Goal: Navigation & Orientation: Find specific page/section

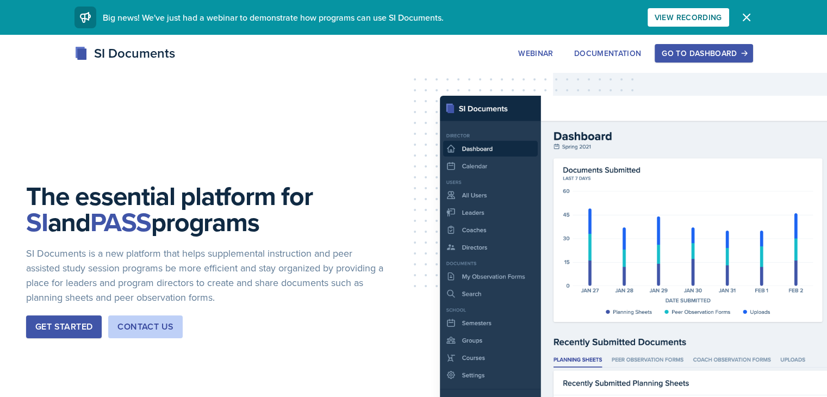
click at [727, 55] on button "Go to Dashboard" at bounding box center [704, 53] width 98 height 18
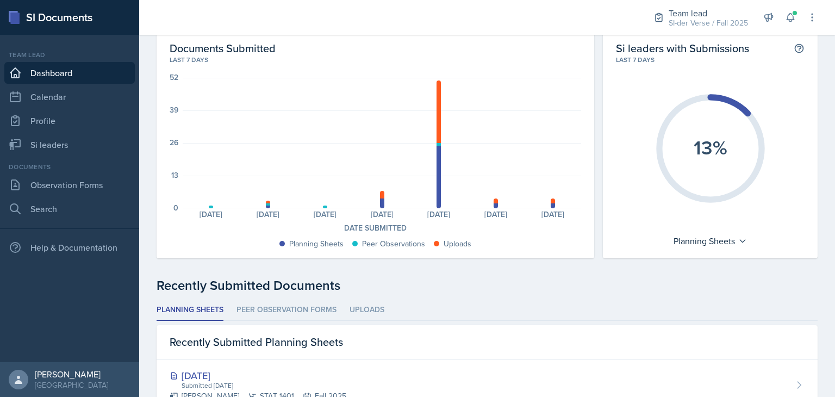
scroll to position [45, 0]
click at [792, 22] on icon at bounding box center [790, 17] width 11 height 11
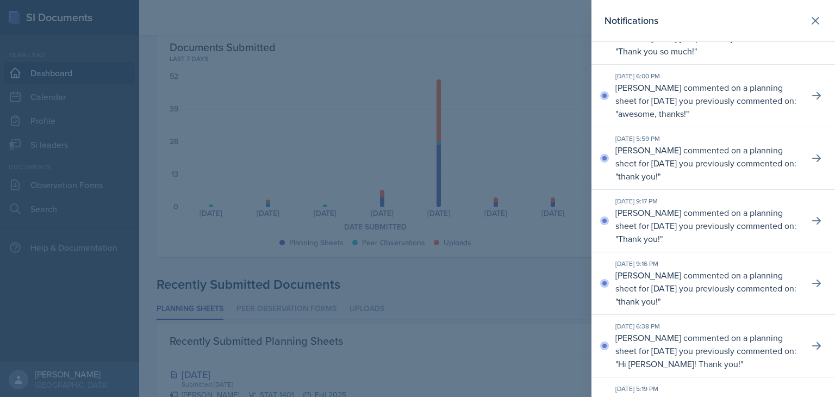
scroll to position [0, 0]
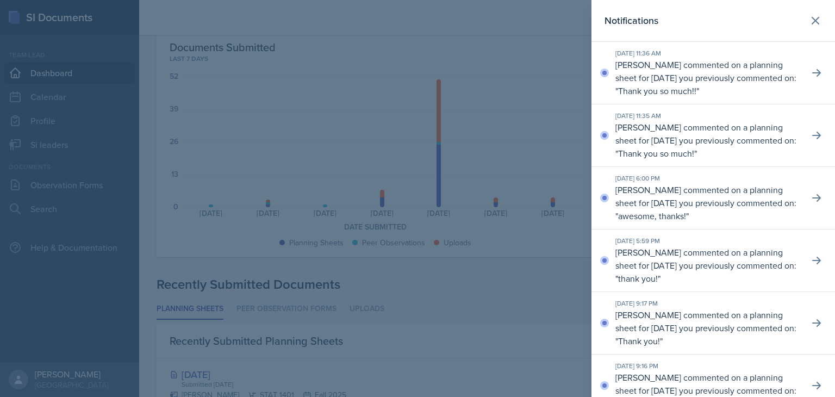
click at [535, 249] on div at bounding box center [417, 198] width 835 height 397
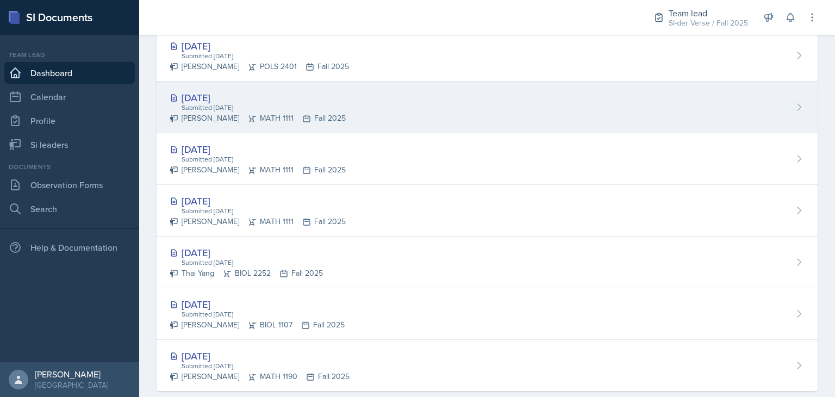
scroll to position [547, 0]
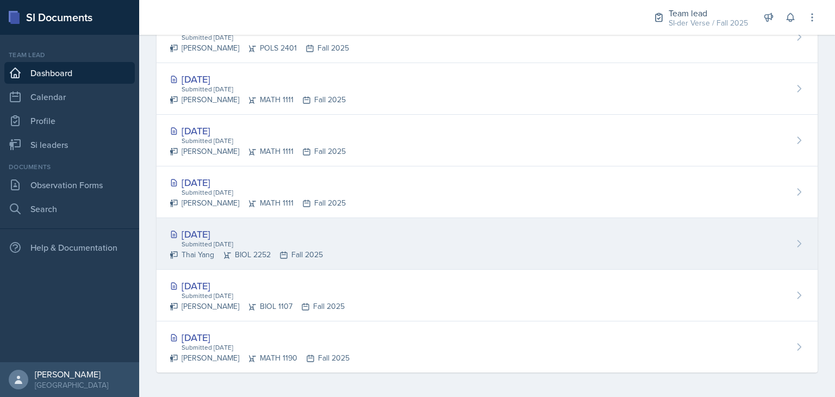
click at [268, 231] on div "[DATE]" at bounding box center [246, 234] width 153 height 15
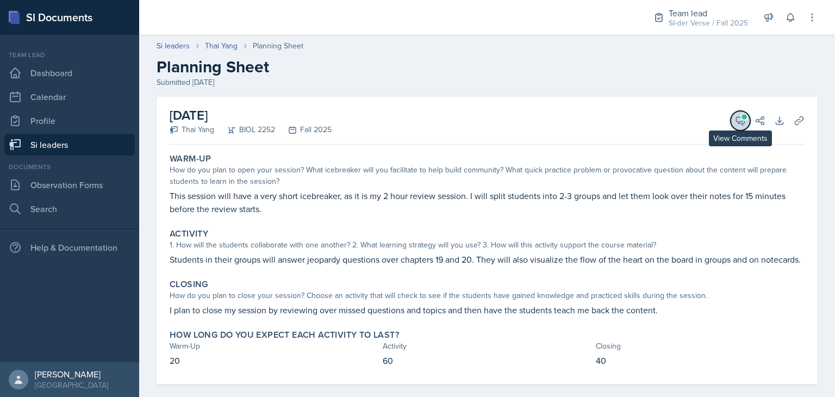
click at [735, 119] on icon at bounding box center [740, 120] width 11 height 11
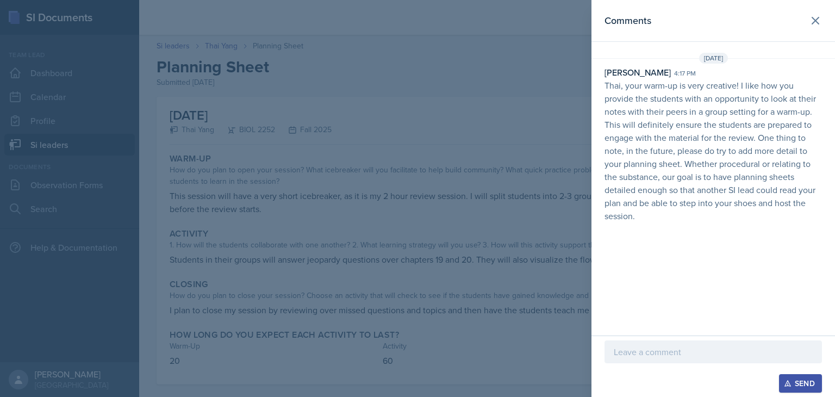
click at [542, 152] on div at bounding box center [417, 198] width 835 height 397
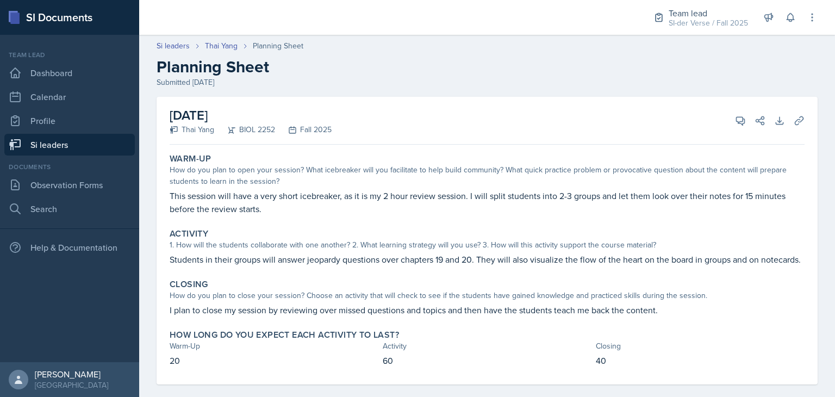
click at [63, 148] on link "Si leaders" at bounding box center [69, 145] width 131 height 22
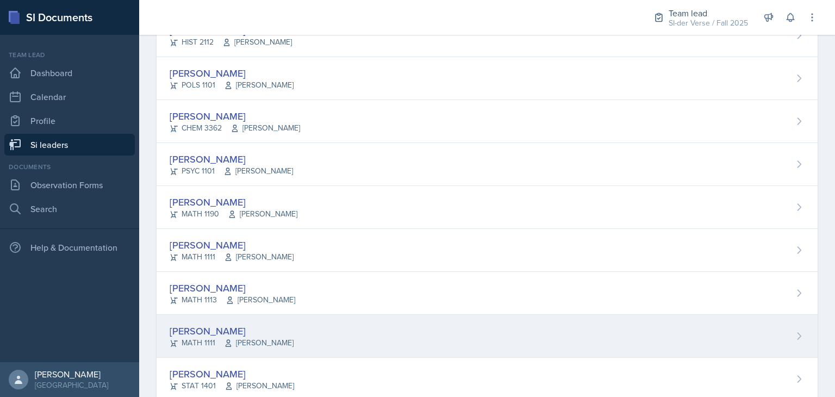
scroll to position [558, 0]
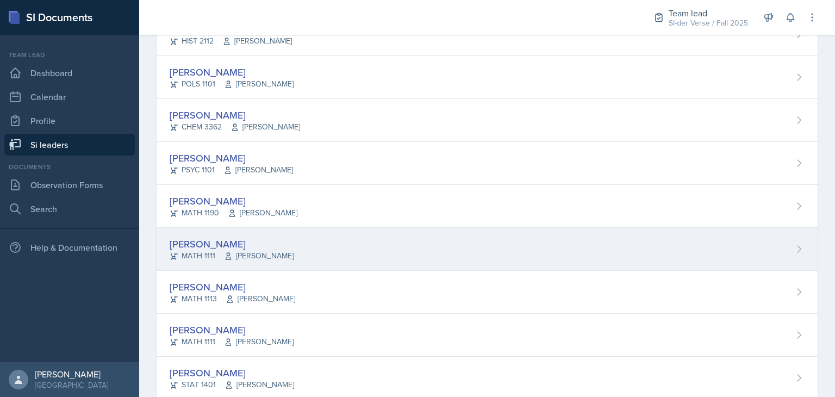
click at [282, 255] on div "[PERSON_NAME] MATH 1111 [PERSON_NAME]" at bounding box center [487, 249] width 661 height 43
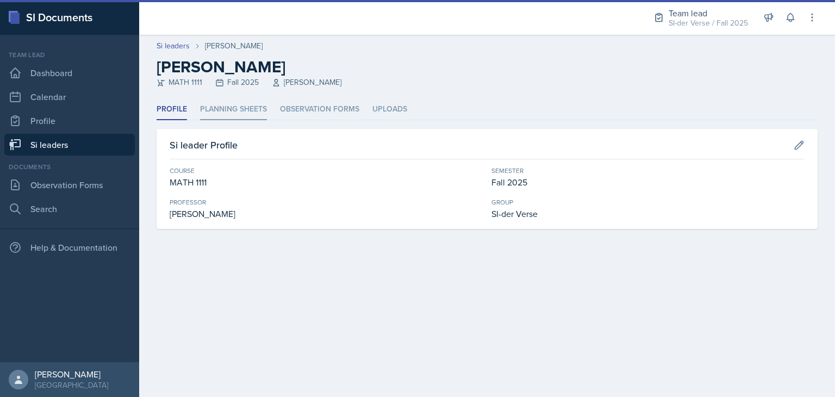
click at [255, 119] on li "Planning Sheets" at bounding box center [233, 109] width 67 height 21
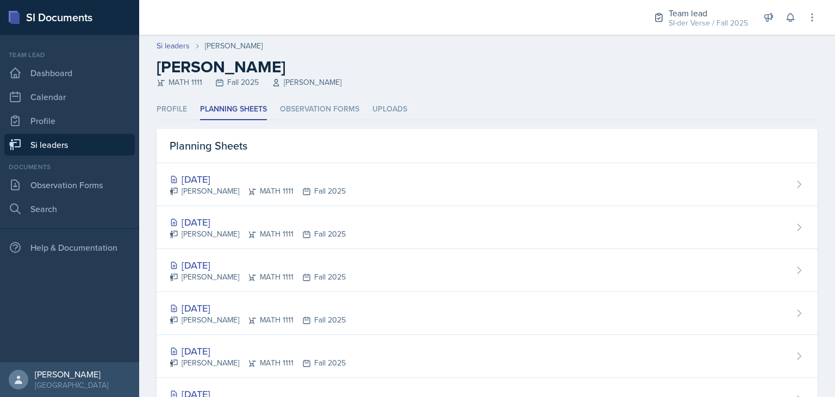
click at [98, 145] on link "Si leaders" at bounding box center [69, 145] width 131 height 22
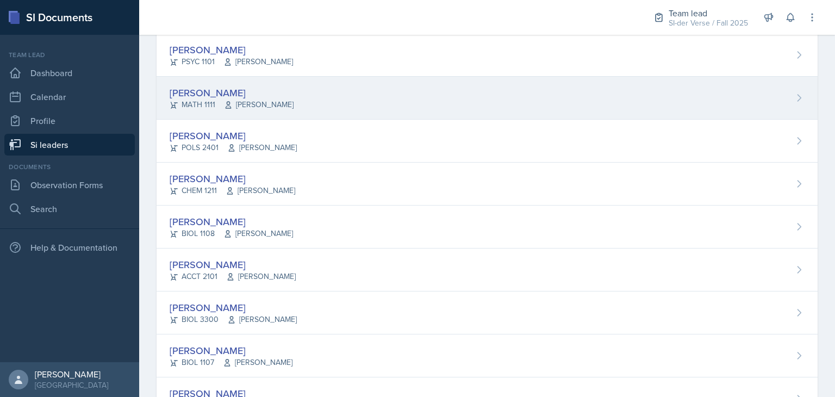
scroll to position [107, 0]
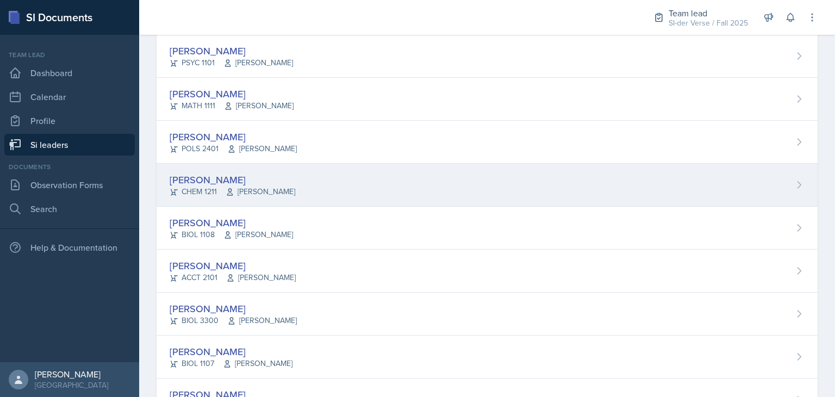
click at [333, 201] on div "[PERSON_NAME] CHEM 1211 [PERSON_NAME]" at bounding box center [487, 185] width 661 height 43
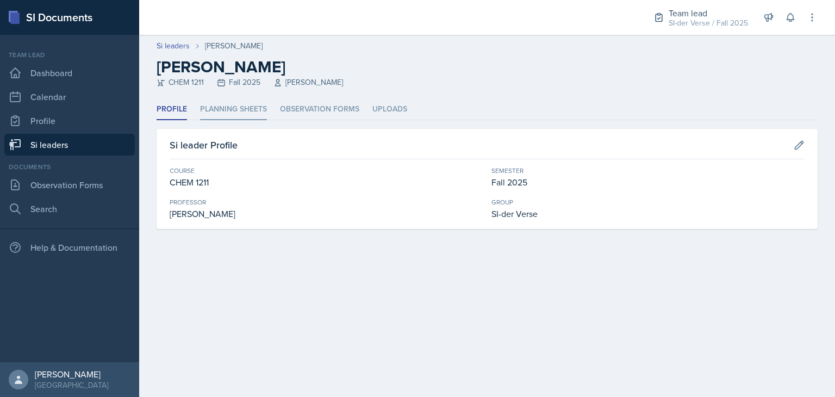
click at [232, 111] on li "Planning Sheets" at bounding box center [233, 109] width 67 height 21
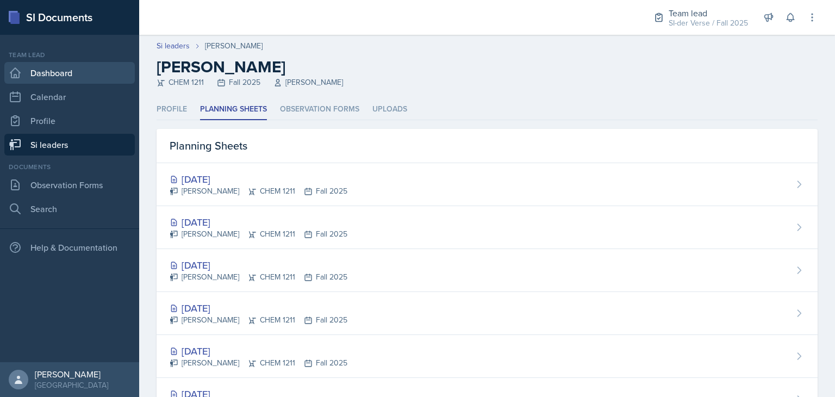
click at [68, 83] on link "Dashboard" at bounding box center [69, 73] width 131 height 22
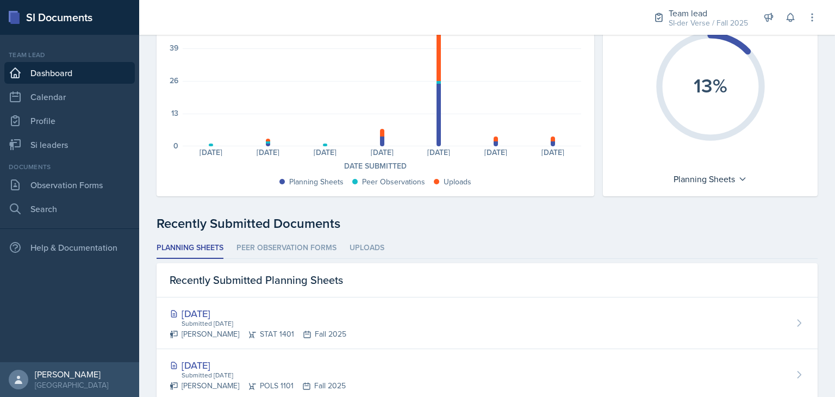
scroll to position [106, 0]
click at [292, 240] on li "Peer Observation Forms" at bounding box center [287, 247] width 100 height 21
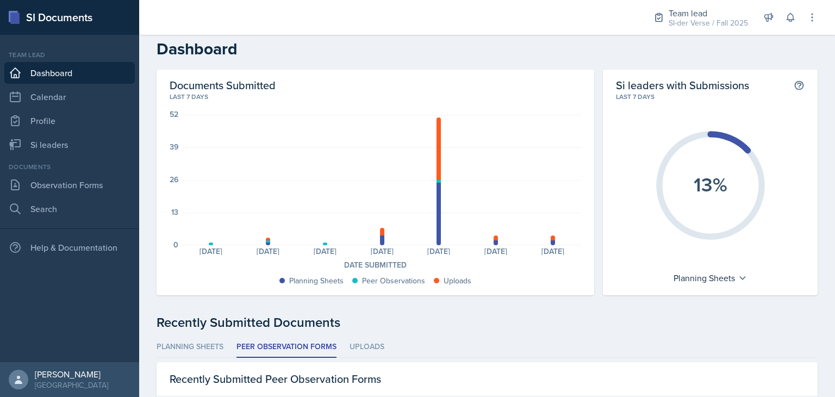
scroll to position [0, 0]
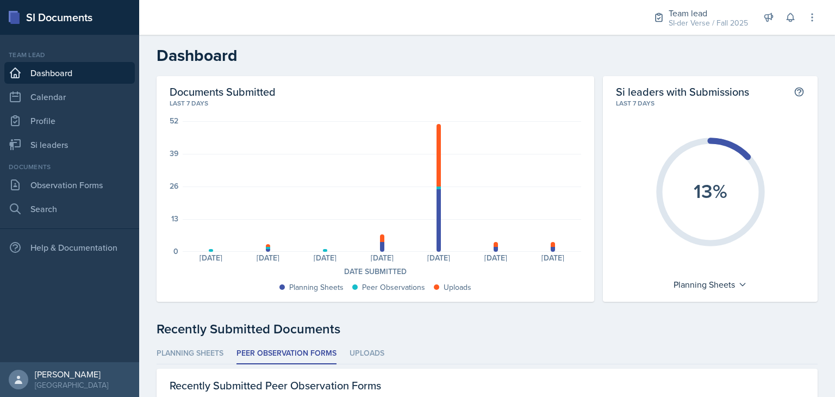
click at [352, 287] on div at bounding box center [354, 286] width 5 height 5
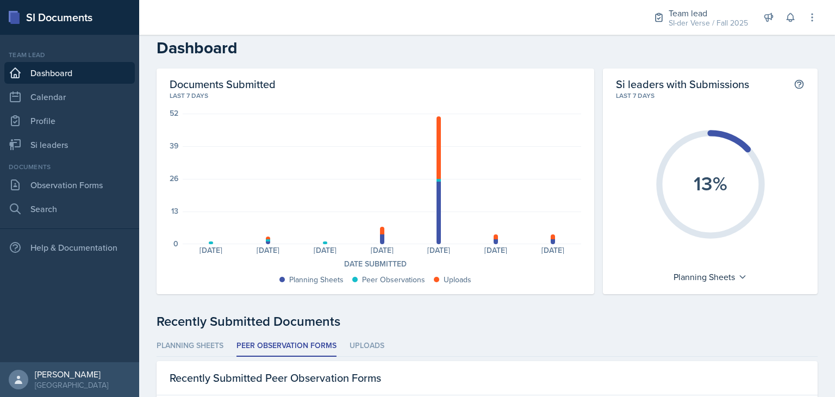
scroll to position [9, 0]
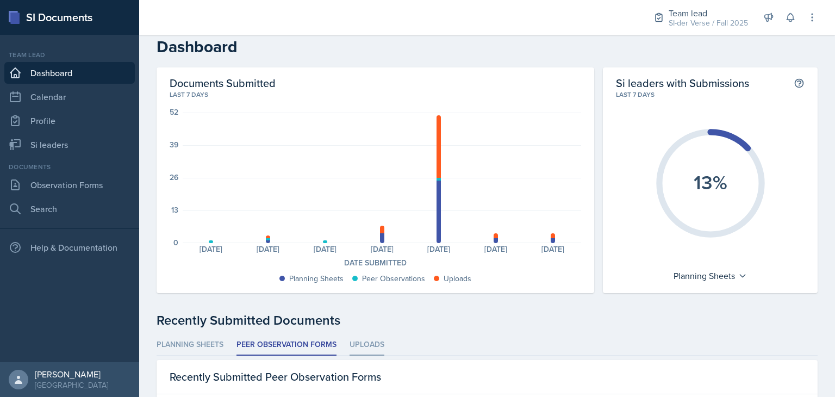
click at [376, 342] on li "Uploads" at bounding box center [367, 344] width 35 height 21
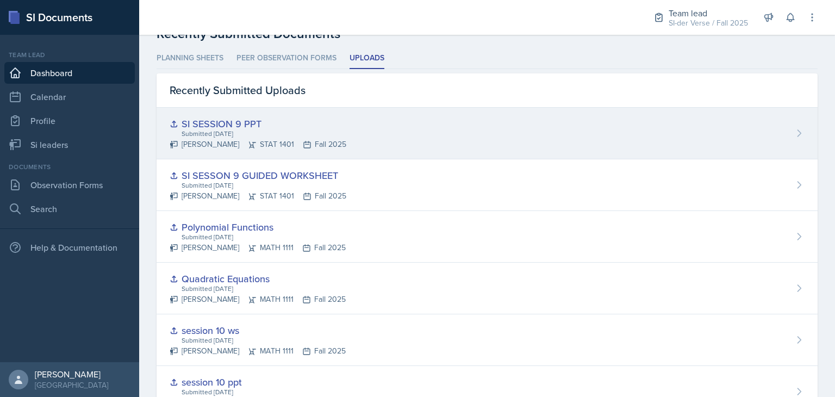
scroll to position [296, 0]
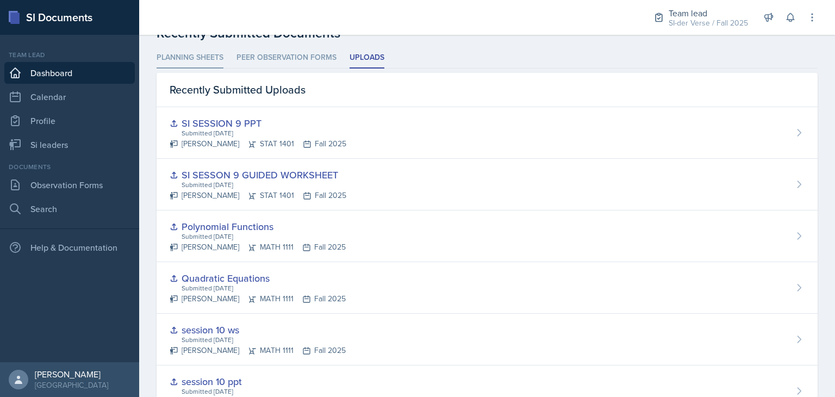
click at [200, 53] on li "Planning Sheets" at bounding box center [190, 57] width 67 height 21
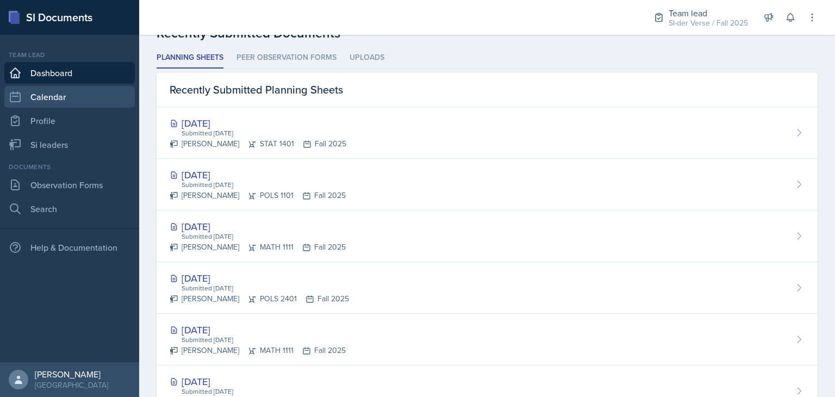
click at [85, 98] on link "Calendar" at bounding box center [69, 97] width 131 height 22
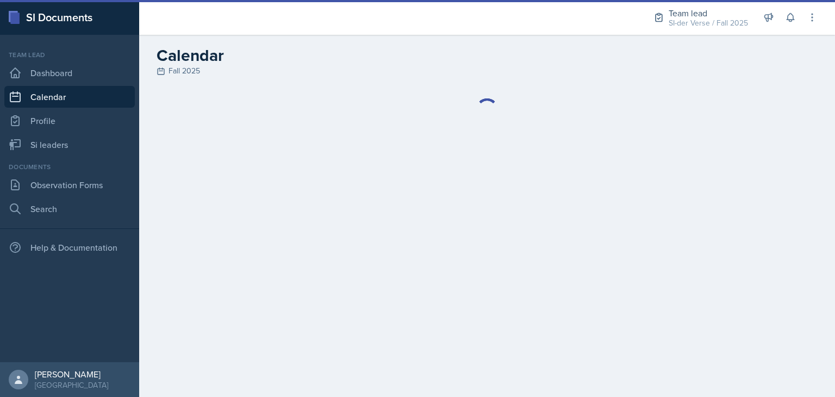
select select "6"
select select "PM"
select select "6"
select select "30"
select select "PM"
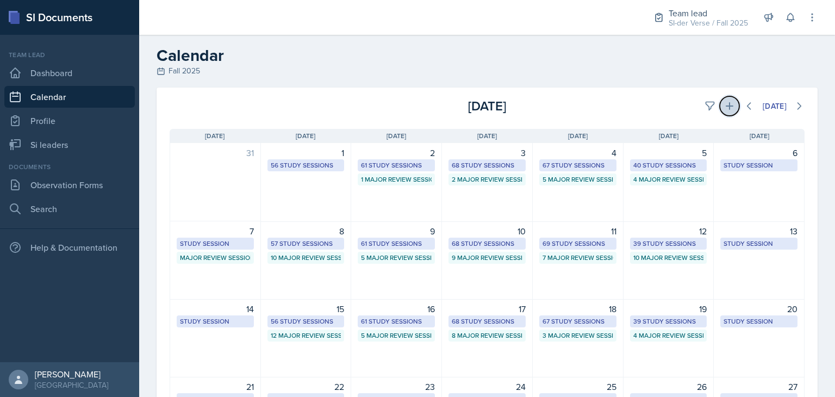
click at [720, 106] on button at bounding box center [730, 106] width 20 height 20
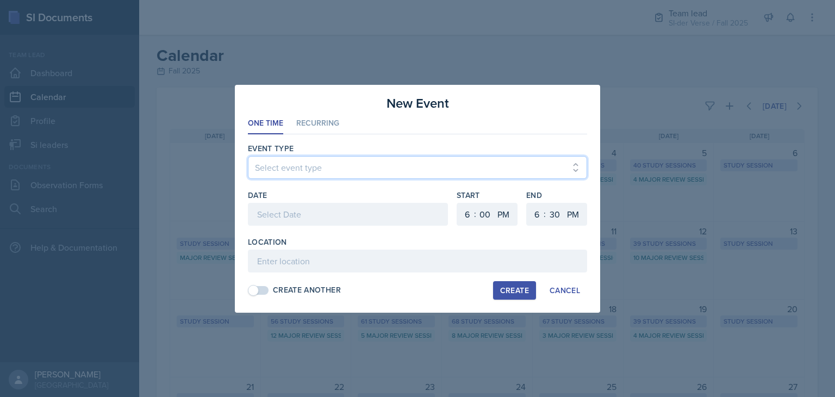
click at [511, 166] on select "Select event type New Calendar Event" at bounding box center [417, 167] width 339 height 23
click at [489, 92] on div "New Event One Time Recurring One Time Recurring Event Type Select event type Ne…" at bounding box center [417, 199] width 365 height 228
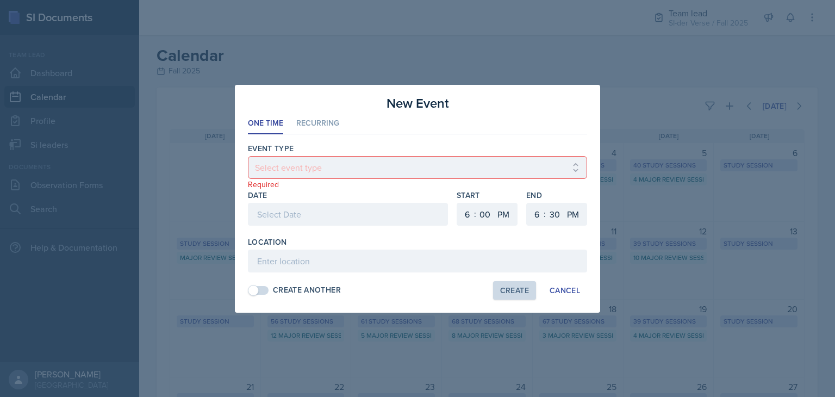
click at [557, 48] on div at bounding box center [417, 198] width 835 height 397
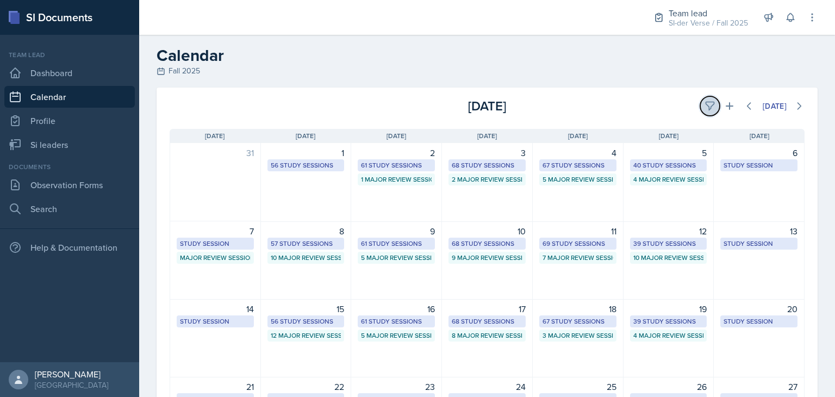
click at [705, 103] on icon at bounding box center [710, 106] width 11 height 11
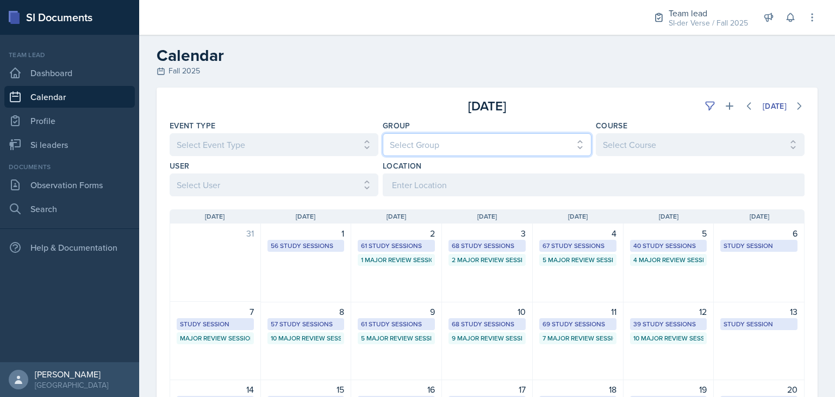
click at [540, 141] on select "Select Group All Demon SI of [GEOGRAPHIC_DATA] Les Mariettables Lion King Mamma…" at bounding box center [487, 144] width 209 height 23
select select "44ab9dba-f3c0-424e-97ee-e672c2edb7ca"
click at [383, 133] on select "Select Group All Demon SI of [GEOGRAPHIC_DATA] Les Mariettables Lion King Mamma…" at bounding box center [487, 144] width 209 height 23
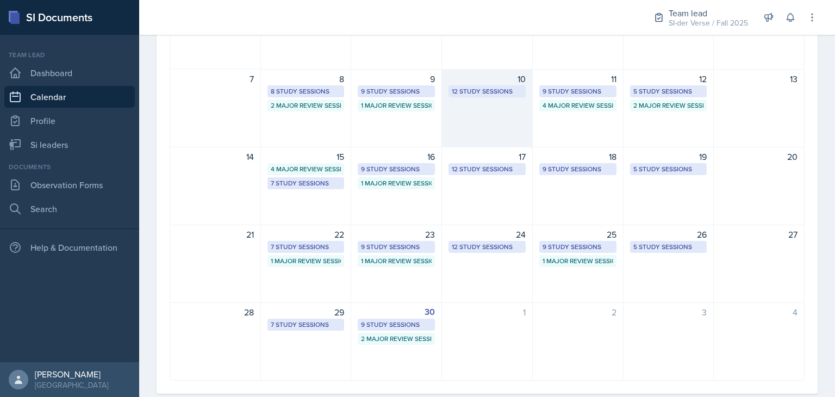
scroll to position [255, 0]
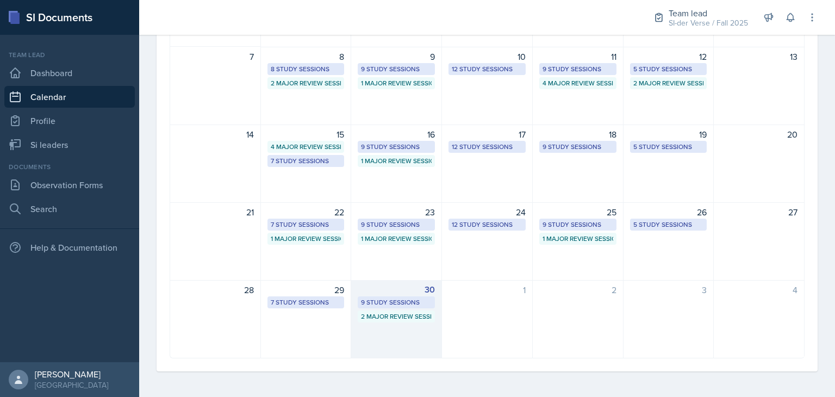
click at [394, 346] on div "30 9 Study Sessions 2 Major Review Sessions" at bounding box center [396, 319] width 91 height 78
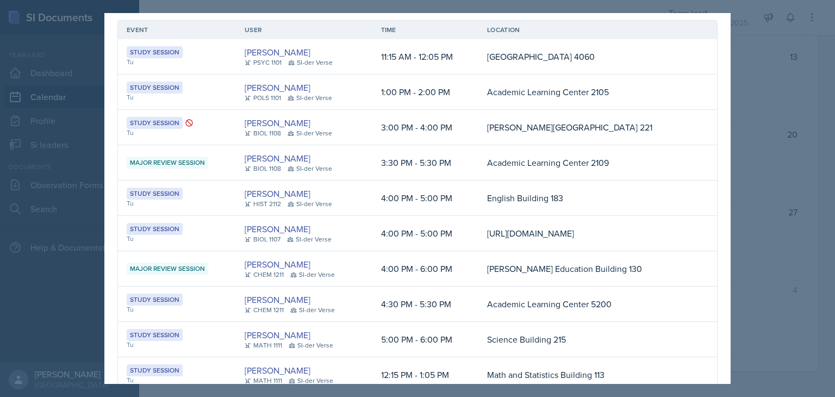
scroll to position [0, 0]
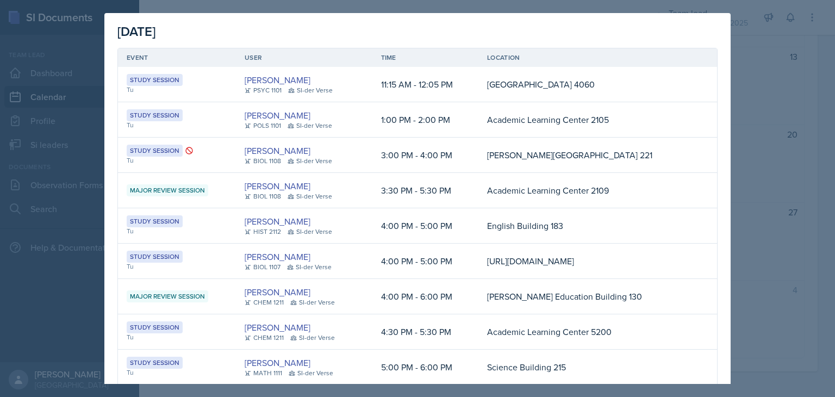
click at [766, 140] on div at bounding box center [417, 198] width 835 height 397
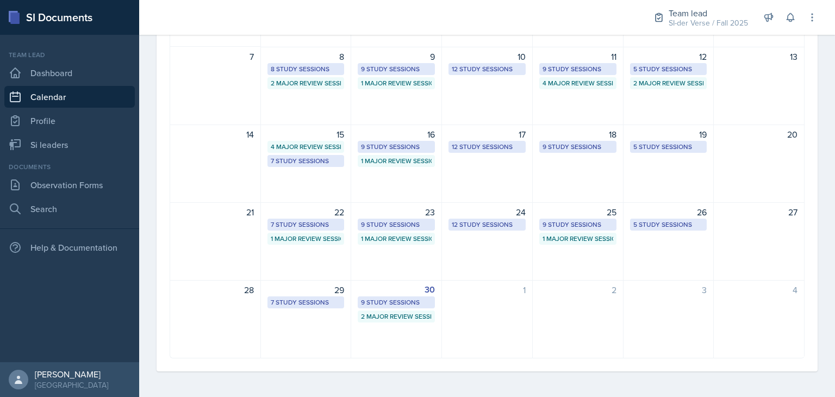
click at [513, 309] on div "1" at bounding box center [487, 319] width 91 height 78
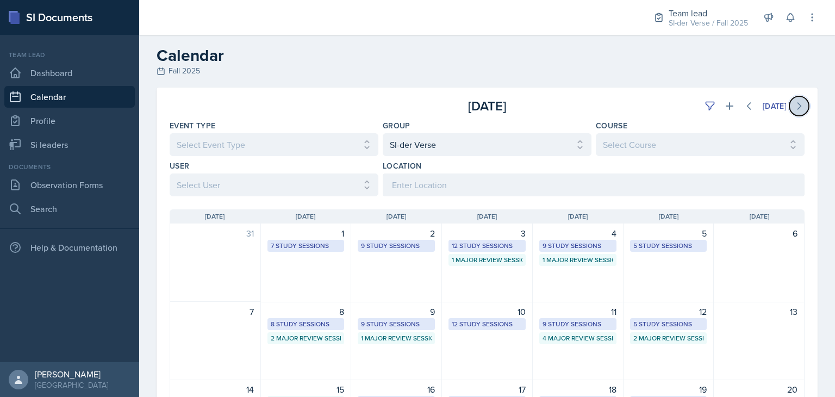
click at [798, 105] on icon at bounding box center [799, 106] width 3 height 7
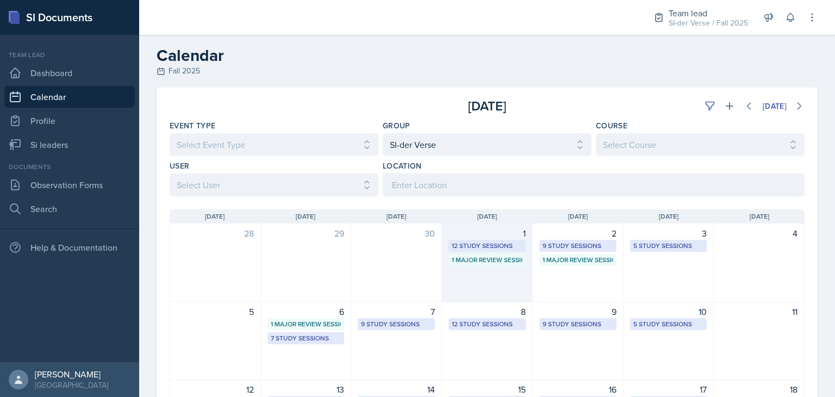
click at [511, 263] on div "1 Major Review Session" at bounding box center [487, 260] width 71 height 10
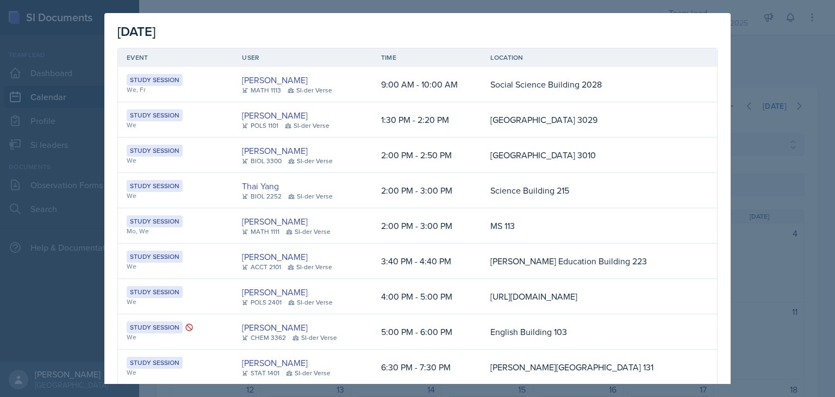
click at [741, 140] on div at bounding box center [417, 198] width 835 height 397
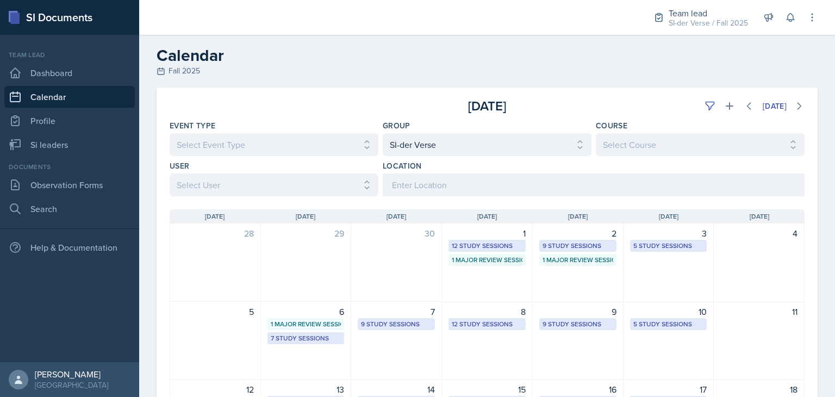
click at [34, 91] on link "Calendar" at bounding box center [69, 97] width 131 height 22
click at [72, 142] on link "Si leaders" at bounding box center [69, 145] width 131 height 22
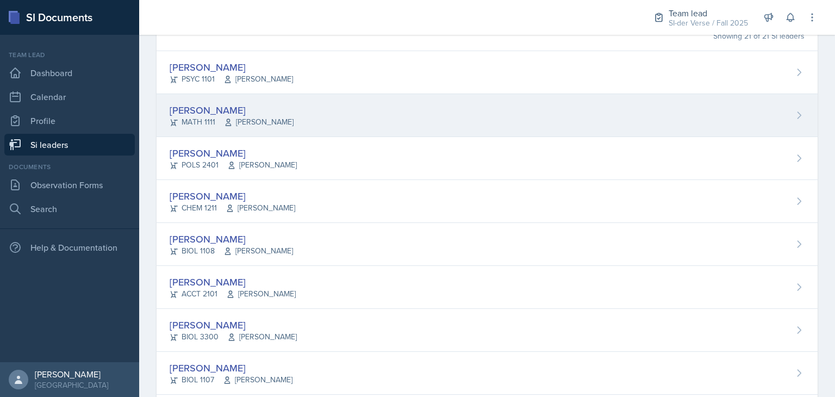
scroll to position [91, 0]
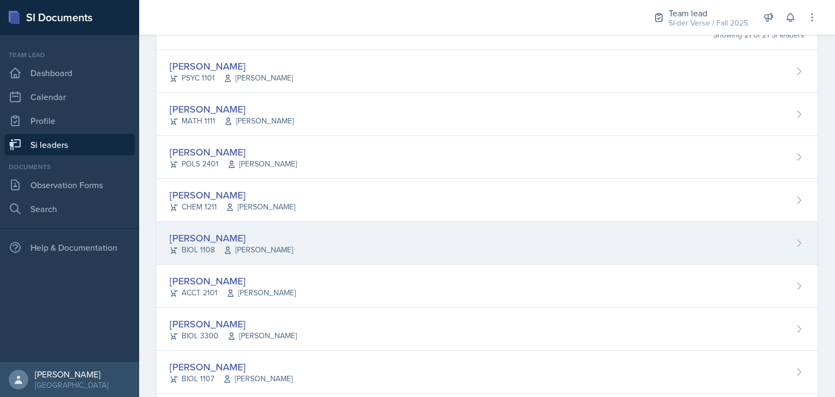
click at [277, 236] on div "[PERSON_NAME]" at bounding box center [231, 238] width 123 height 15
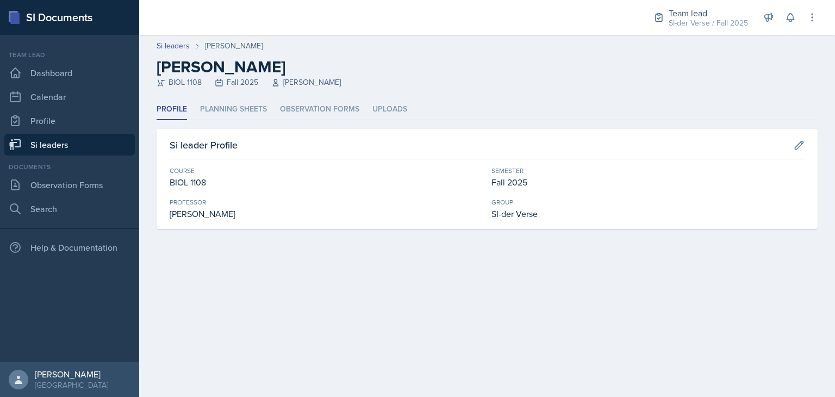
click at [227, 96] on header "Si leaders [PERSON_NAME] [PERSON_NAME] BIOL 1108 Fall 2025 [PERSON_NAME]" at bounding box center [487, 67] width 696 height 64
click at [337, 106] on li "Observation Forms" at bounding box center [319, 109] width 79 height 21
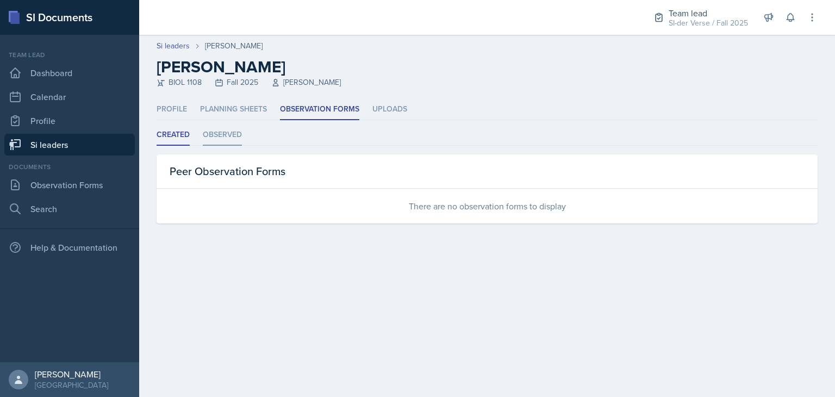
click at [211, 133] on li "Observed" at bounding box center [222, 135] width 39 height 21
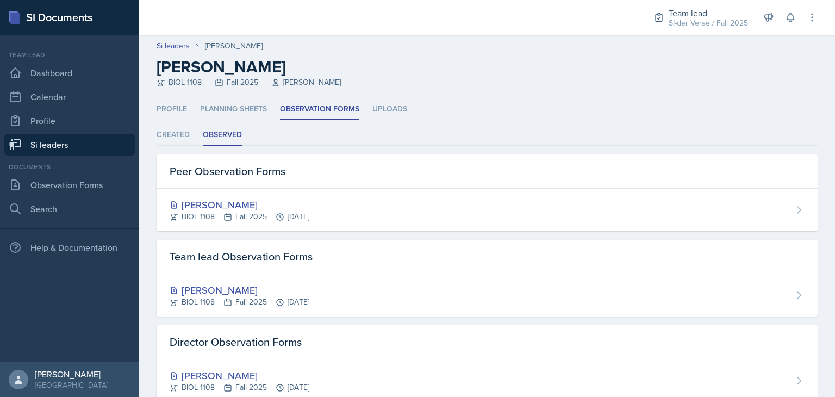
scroll to position [30, 0]
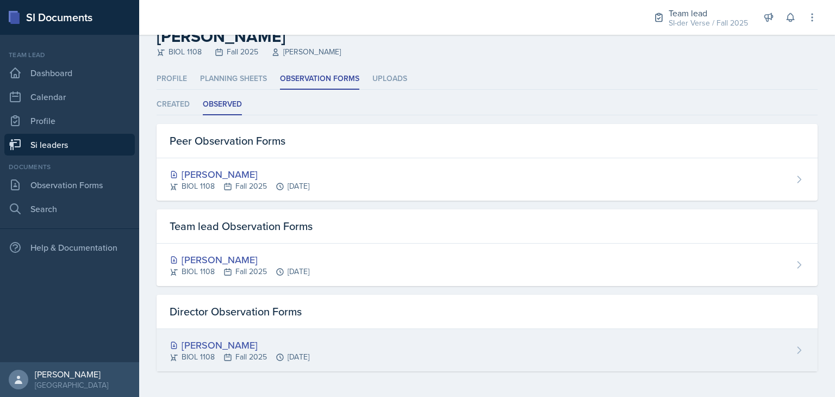
click at [214, 346] on div "[PERSON_NAME]" at bounding box center [240, 345] width 140 height 15
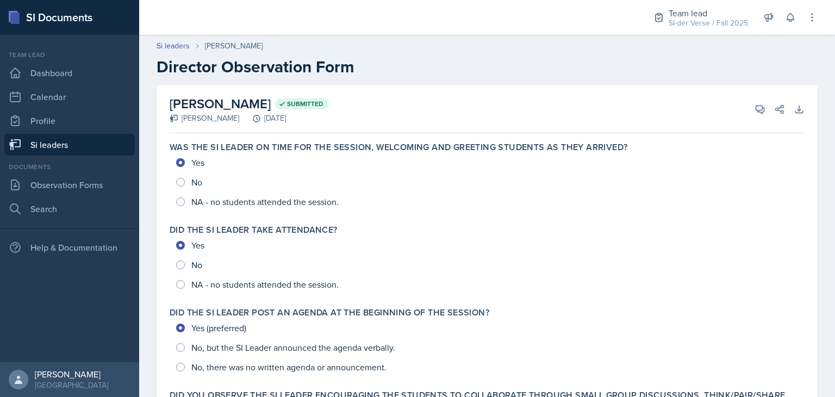
click at [84, 146] on link "Si leaders" at bounding box center [69, 145] width 131 height 22
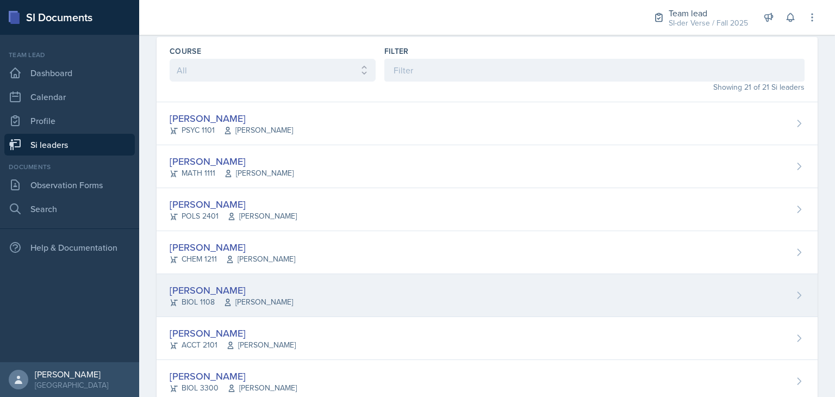
scroll to position [72, 0]
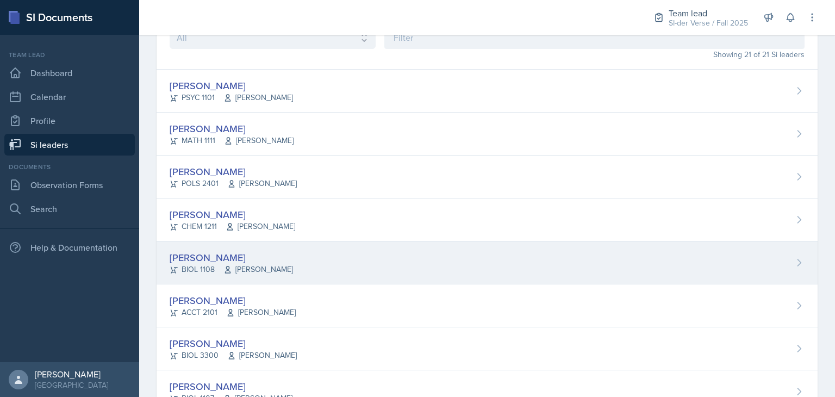
click at [311, 265] on div "[PERSON_NAME] BIOL 1108 [PERSON_NAME]" at bounding box center [487, 262] width 661 height 43
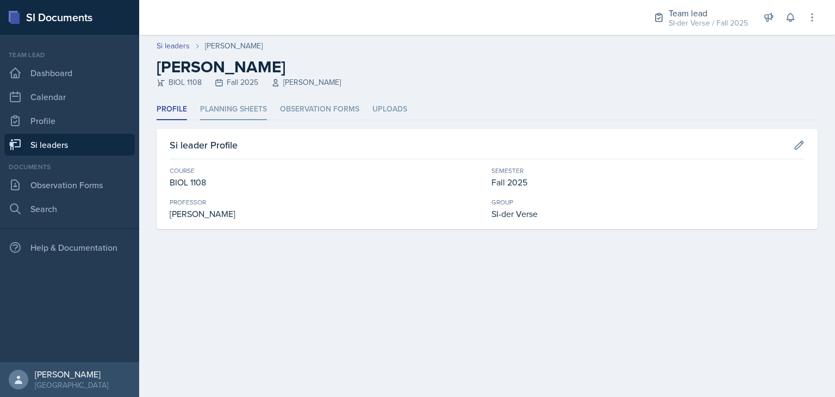
drag, startPoint x: 221, startPoint y: 80, endPoint x: 233, endPoint y: 105, distance: 27.5
click at [233, 105] on div "Si leaders [PERSON_NAME] [PERSON_NAME] BIOL 1108 Fall 2025 [PERSON_NAME] Profil…" at bounding box center [487, 145] width 696 height 220
click at [309, 103] on li "Observation Forms" at bounding box center [319, 109] width 79 height 21
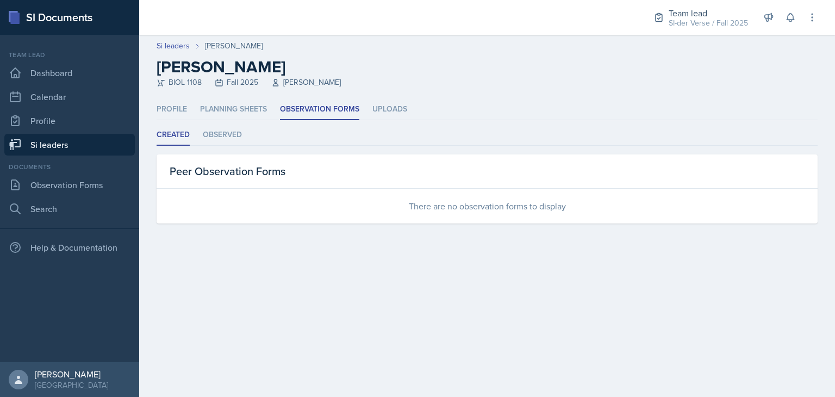
click at [58, 147] on link "Si leaders" at bounding box center [69, 145] width 131 height 22
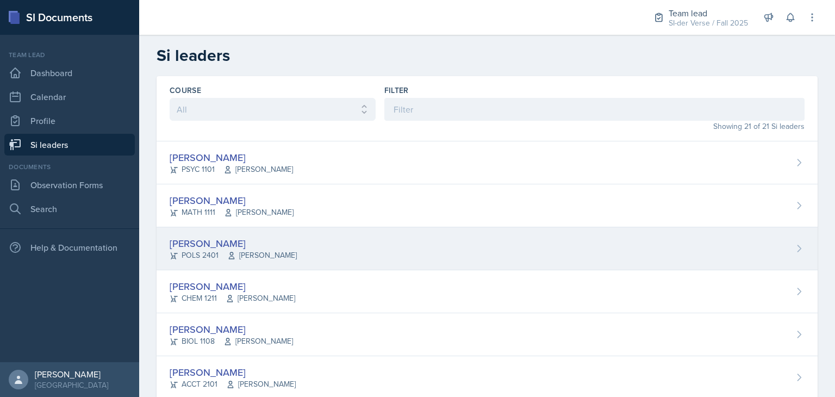
click at [261, 238] on div "[PERSON_NAME]" at bounding box center [233, 243] width 127 height 15
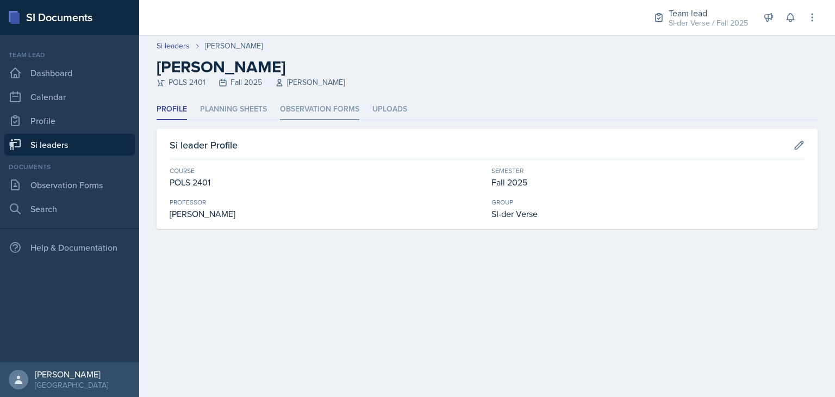
click at [305, 105] on li "Observation Forms" at bounding box center [319, 109] width 79 height 21
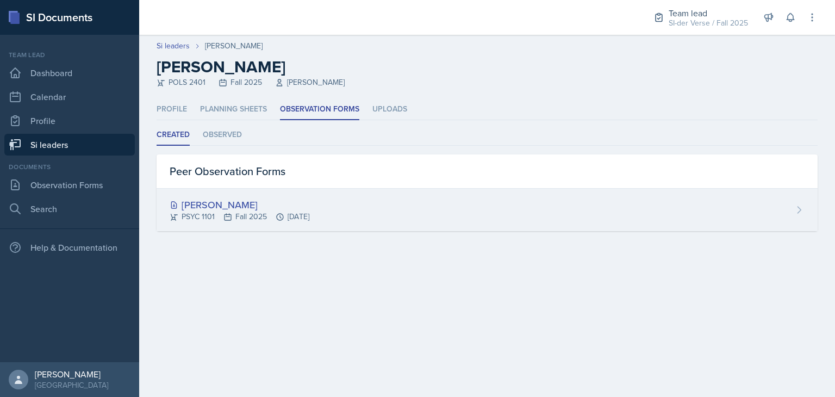
click at [205, 202] on div "[PERSON_NAME]" at bounding box center [240, 204] width 140 height 15
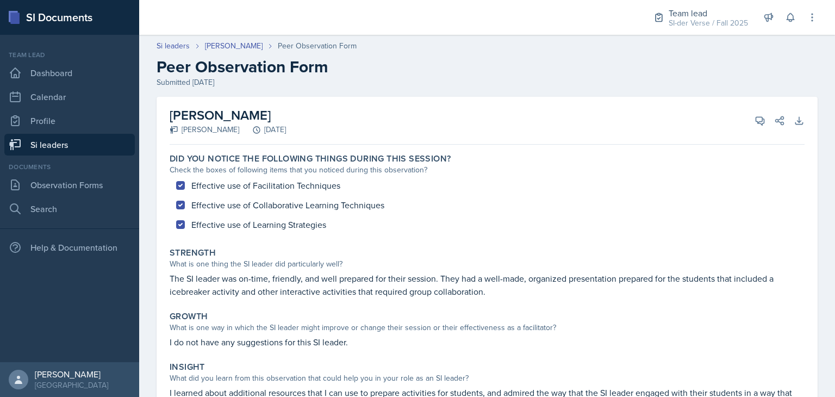
drag, startPoint x: 263, startPoint y: 118, endPoint x: 173, endPoint y: 109, distance: 90.2
click at [173, 109] on h2 "[PERSON_NAME]" at bounding box center [228, 116] width 116 height 20
copy h2 "[PERSON_NAME]"
click at [296, 101] on div "[PERSON_NAME] Ava Elle Briglevich [DATE] View Comments Comments Send Share Down…" at bounding box center [487, 121] width 635 height 48
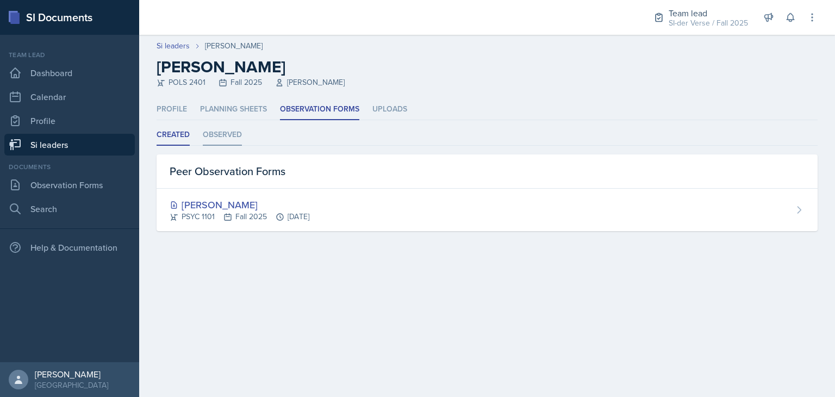
click at [233, 139] on li "Observed" at bounding box center [222, 135] width 39 height 21
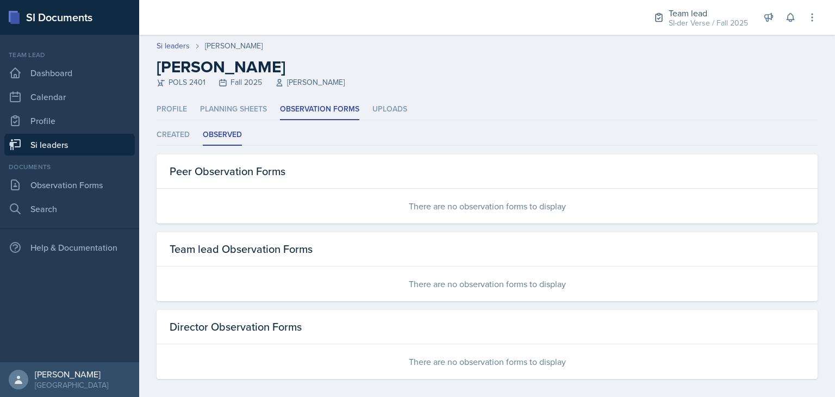
click at [90, 140] on link "Si leaders" at bounding box center [69, 145] width 131 height 22
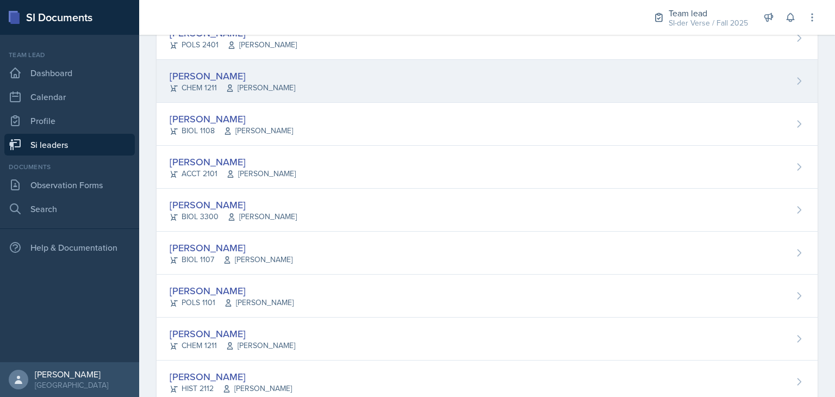
scroll to position [217, 0]
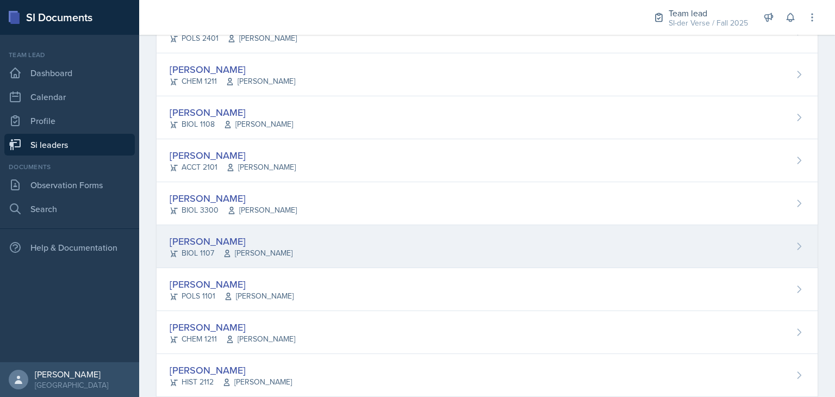
click at [265, 247] on span "[PERSON_NAME]" at bounding box center [258, 252] width 70 height 11
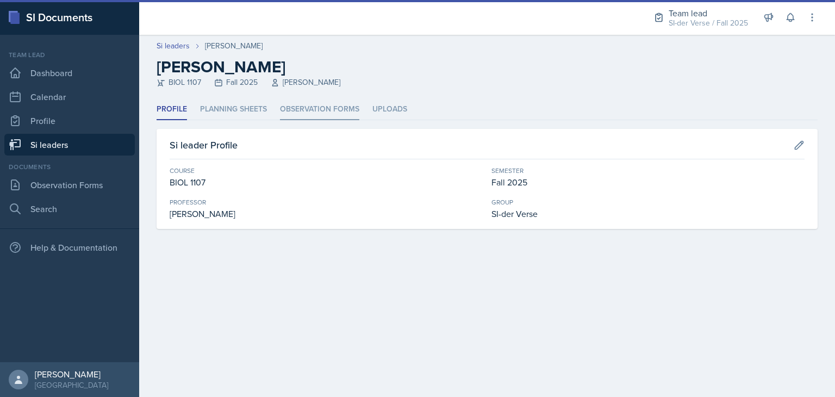
click at [300, 107] on li "Observation Forms" at bounding box center [319, 109] width 79 height 21
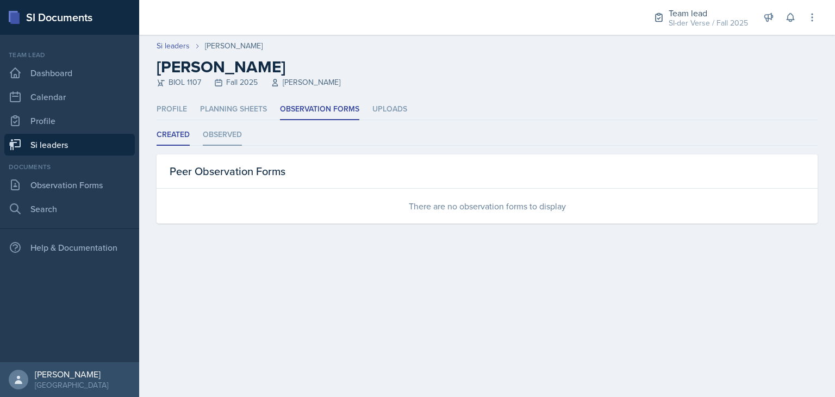
click at [226, 133] on li "Observed" at bounding box center [222, 135] width 39 height 21
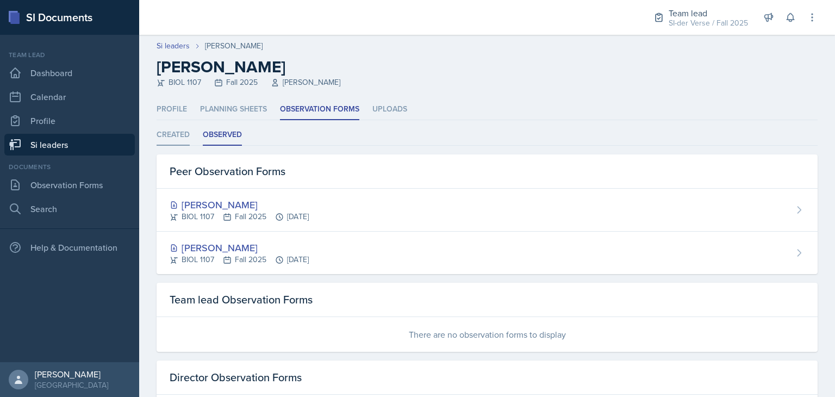
click at [177, 139] on li "Created" at bounding box center [173, 135] width 33 height 21
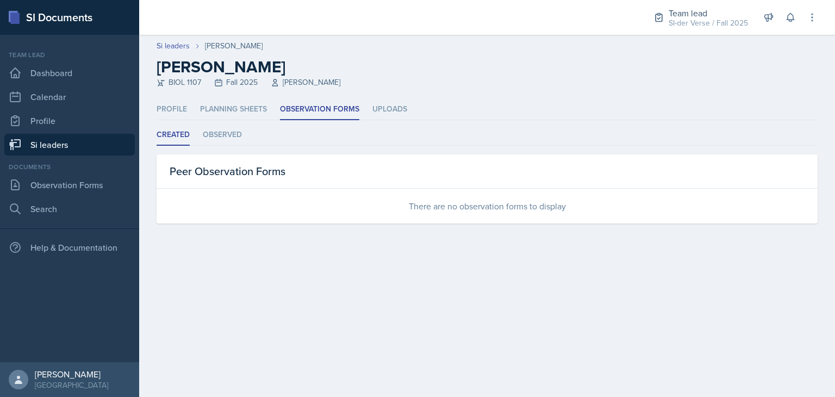
click at [72, 145] on link "Si leaders" at bounding box center [69, 145] width 131 height 22
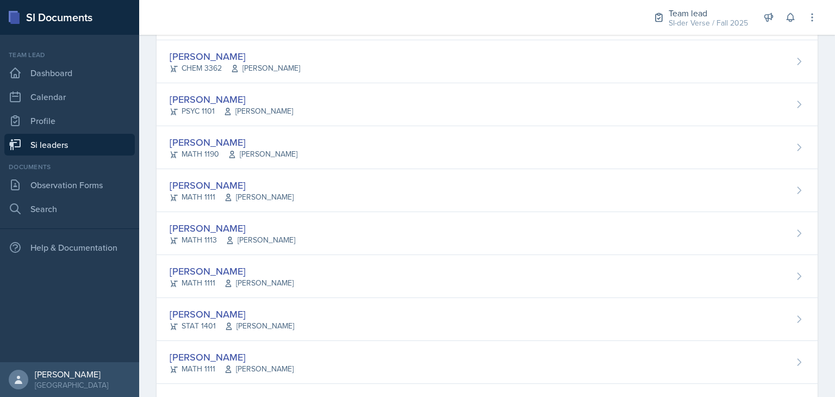
scroll to position [670, 0]
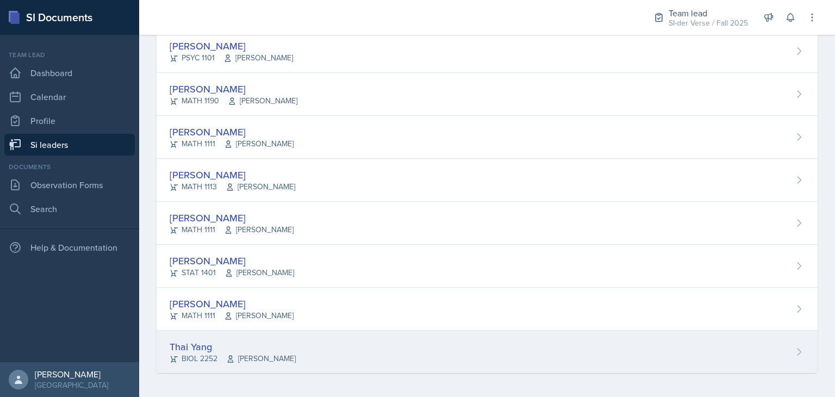
click at [231, 370] on div "[DEMOGRAPHIC_DATA] Yang BIOL 2252 [PERSON_NAME]" at bounding box center [487, 352] width 661 height 42
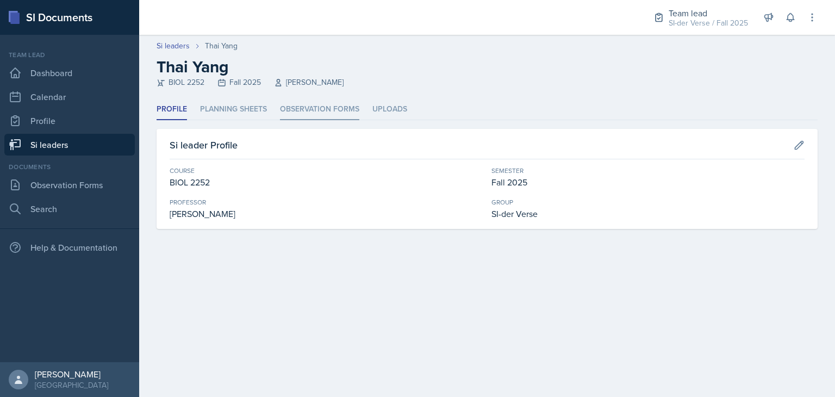
click at [311, 111] on li "Observation Forms" at bounding box center [319, 109] width 79 height 21
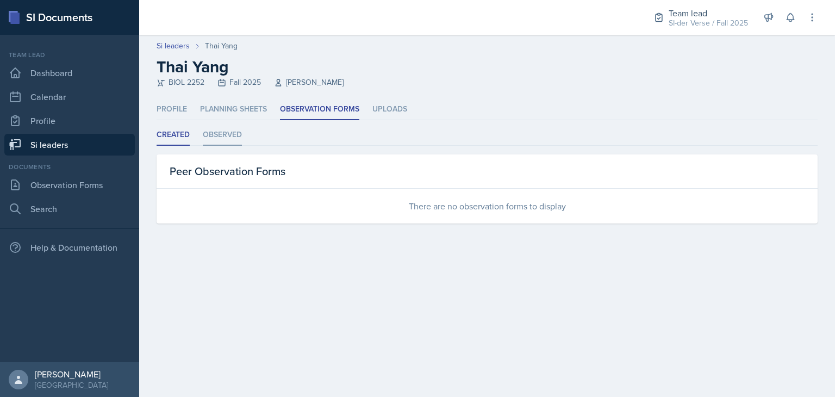
click at [216, 140] on li "Observed" at bounding box center [222, 135] width 39 height 21
